Goal: Task Accomplishment & Management: Use online tool/utility

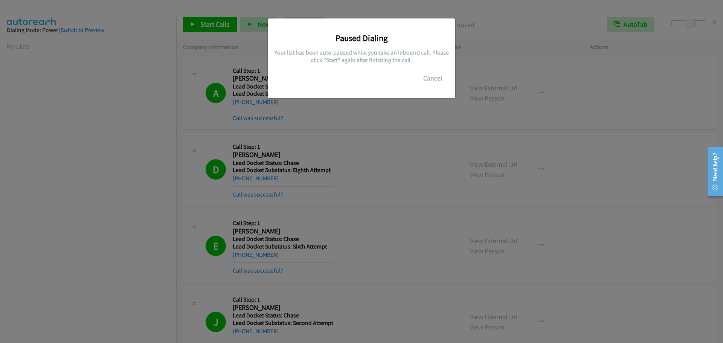
scroll to position [79, 0]
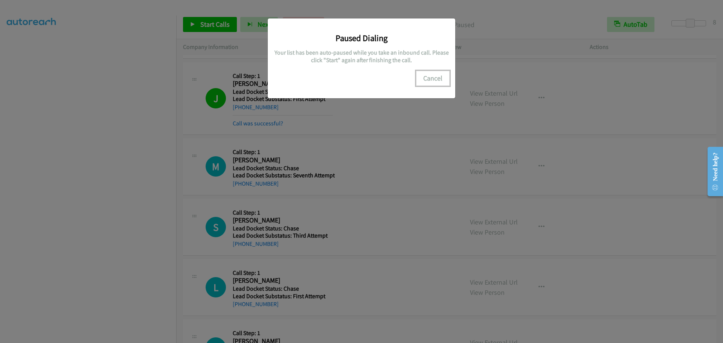
click at [426, 80] on button "Cancel" at bounding box center [433, 78] width 34 height 15
click at [432, 74] on button "Cancel" at bounding box center [433, 78] width 34 height 15
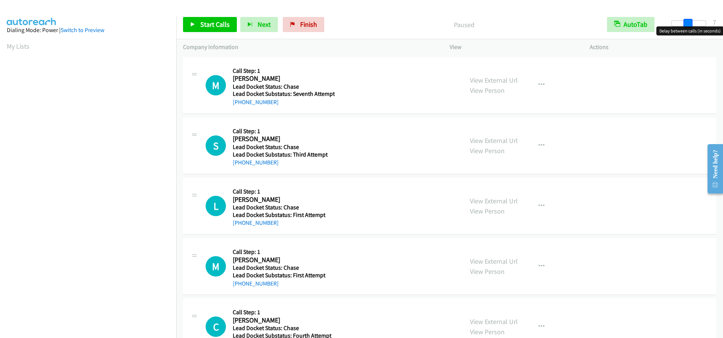
drag, startPoint x: 673, startPoint y: 24, endPoint x: 689, endPoint y: 26, distance: 16.0
click at [689, 26] on body "Start Calls Pause Next Finish Paused AutoTab AutoTab 7 Company Information Info…" at bounding box center [361, 18] width 723 height 36
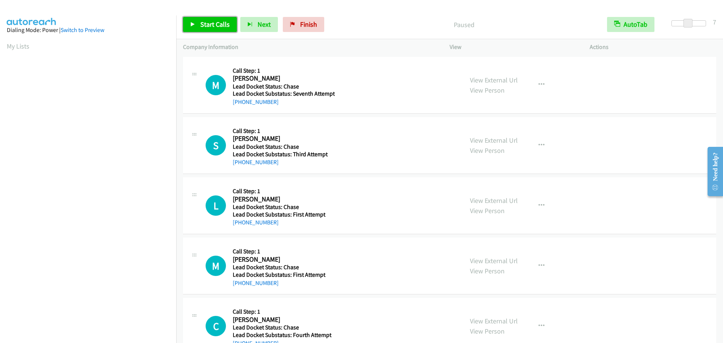
click at [213, 28] on span "Start Calls" at bounding box center [214, 24] width 29 height 9
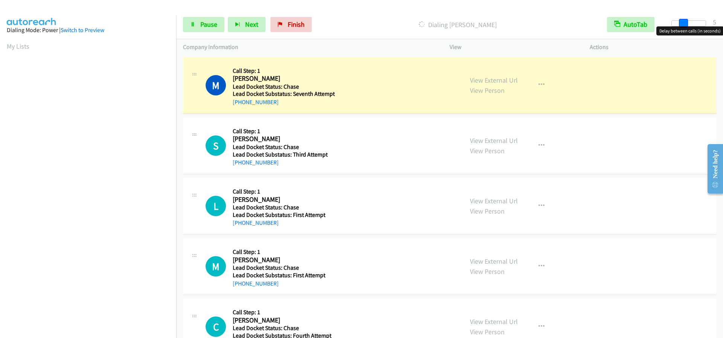
drag, startPoint x: 687, startPoint y: 22, endPoint x: 682, endPoint y: 25, distance: 5.9
click at [682, 25] on span at bounding box center [683, 23] width 9 height 9
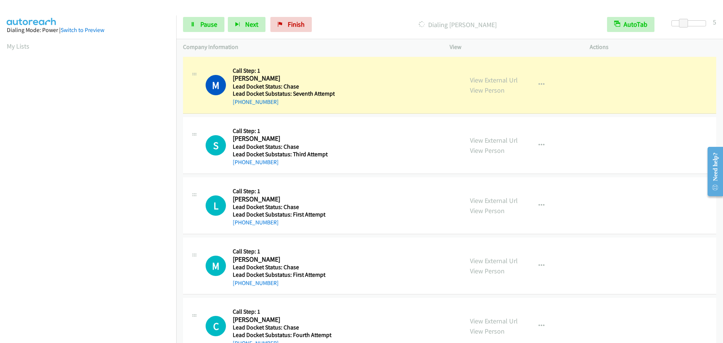
scroll to position [79, 0]
